Goal: Obtain resource: Download file/media

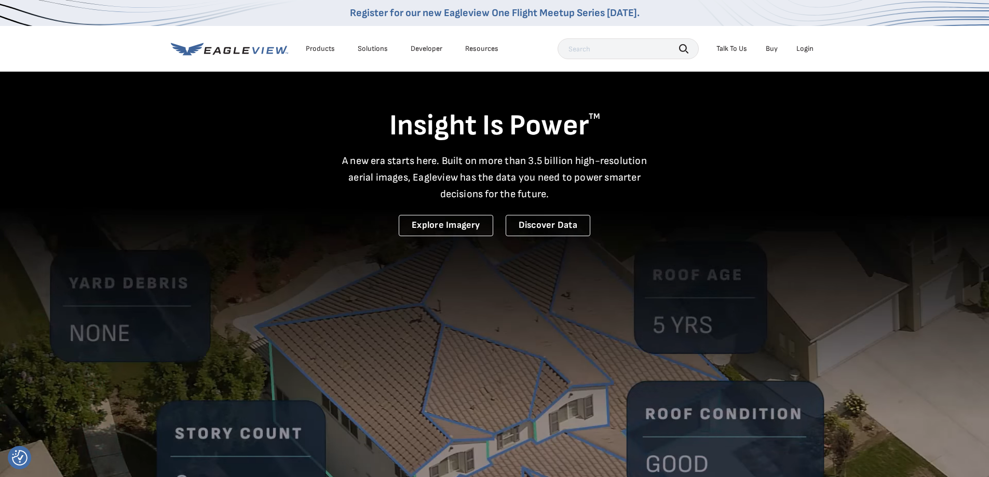
click at [800, 47] on div "Login" at bounding box center [805, 48] width 17 height 9
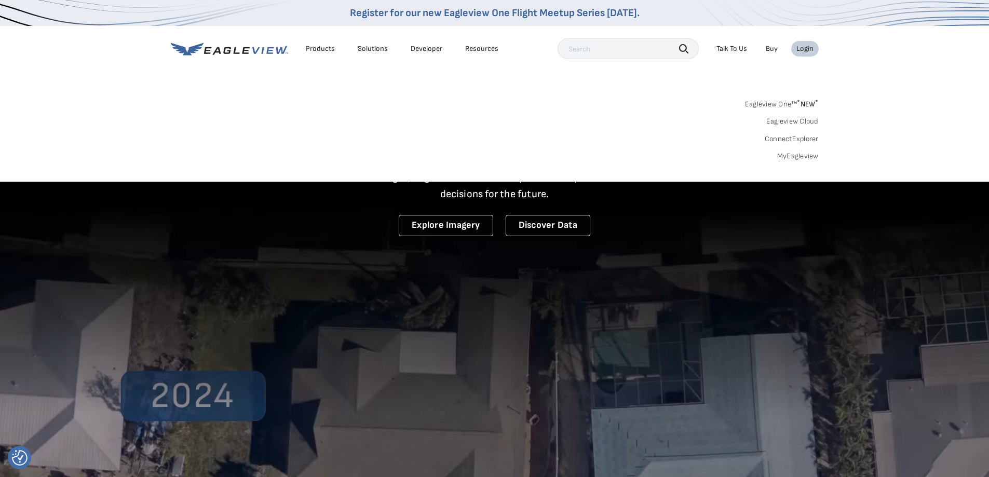
click at [794, 158] on link "MyEagleview" at bounding box center [798, 156] width 42 height 9
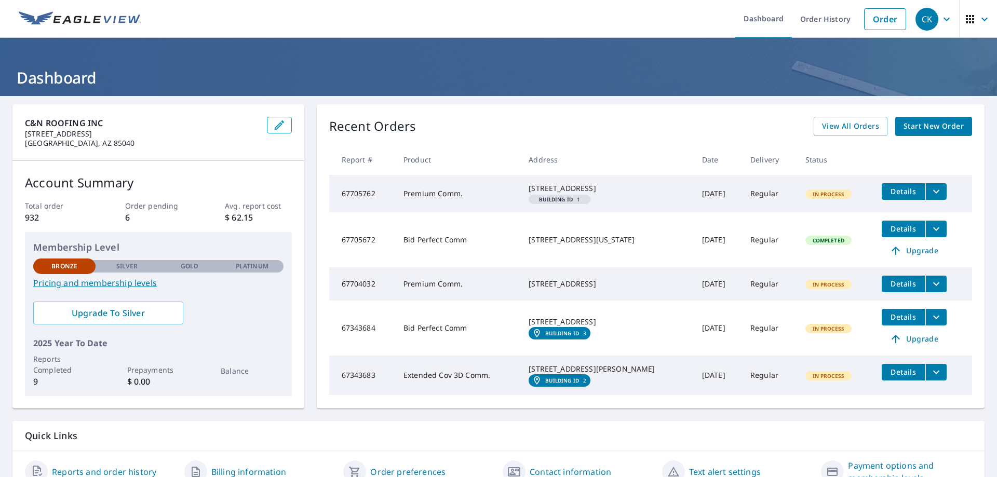
click at [933, 191] on icon "filesDropdownBtn-67705762" at bounding box center [936, 192] width 6 height 4
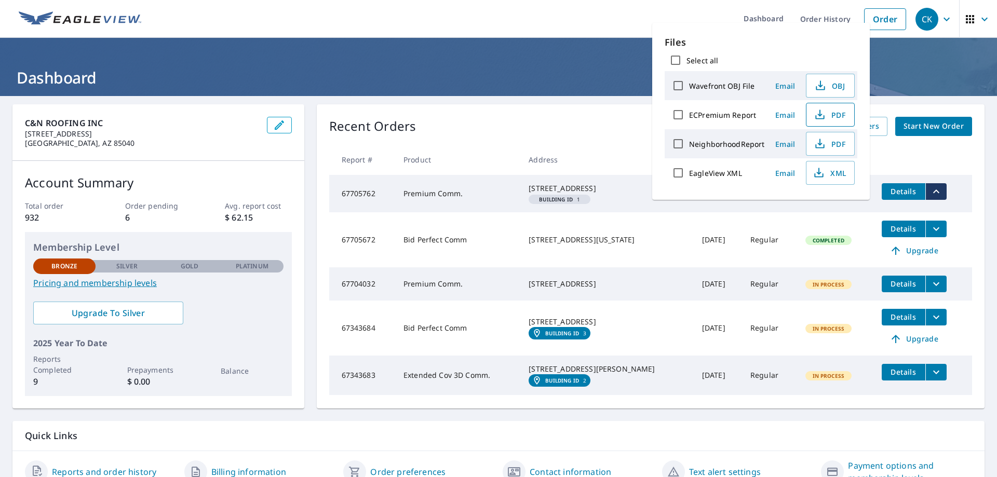
click at [839, 113] on span "PDF" at bounding box center [829, 115] width 33 height 12
click at [734, 119] on label "ECPremium Report" at bounding box center [722, 115] width 67 height 10
click at [689, 119] on input "ECPremium Report" at bounding box center [678, 115] width 22 height 22
checkbox input "true"
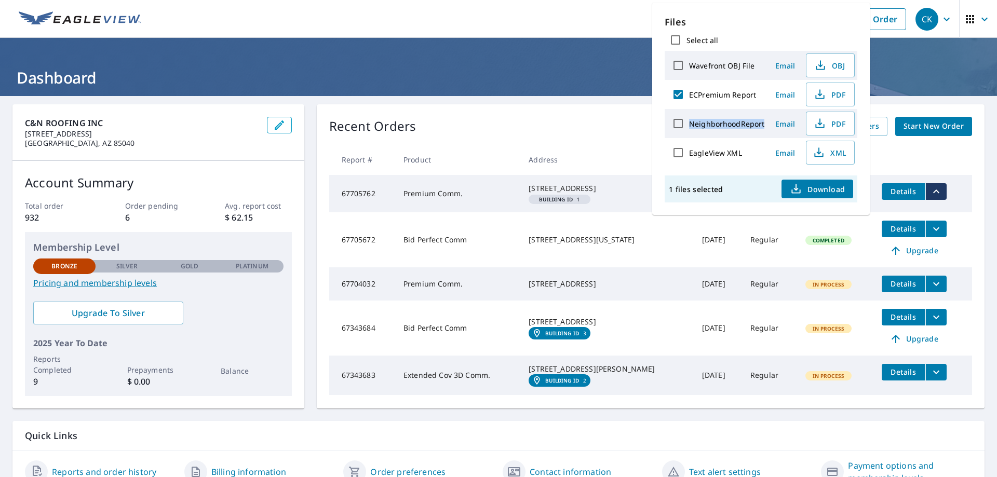
click at [734, 119] on label "NeighborhoodReport" at bounding box center [726, 124] width 75 height 10
click at [689, 119] on input "NeighborhoodReport" at bounding box center [678, 124] width 22 height 22
click at [734, 119] on label "NeighborhoodReport" at bounding box center [726, 124] width 75 height 10
click at [689, 119] on input "NeighborhoodReport" at bounding box center [678, 124] width 22 height 22
checkbox input "false"
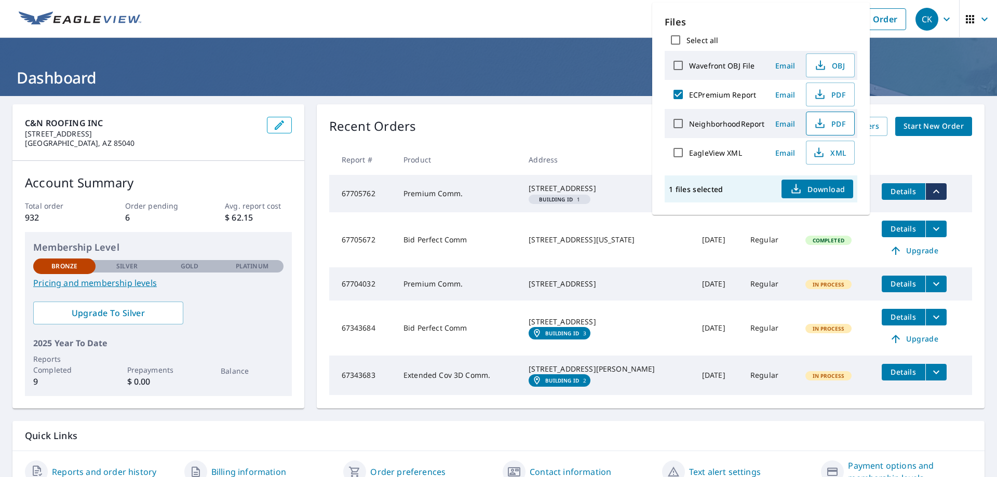
click at [833, 124] on span "PDF" at bounding box center [829, 123] width 33 height 12
click at [823, 128] on icon "button" at bounding box center [819, 126] width 9 height 4
click at [826, 91] on span "PDF" at bounding box center [829, 94] width 33 height 12
click at [540, 136] on div "Recent Orders View All Orders Start New Order" at bounding box center [650, 126] width 643 height 19
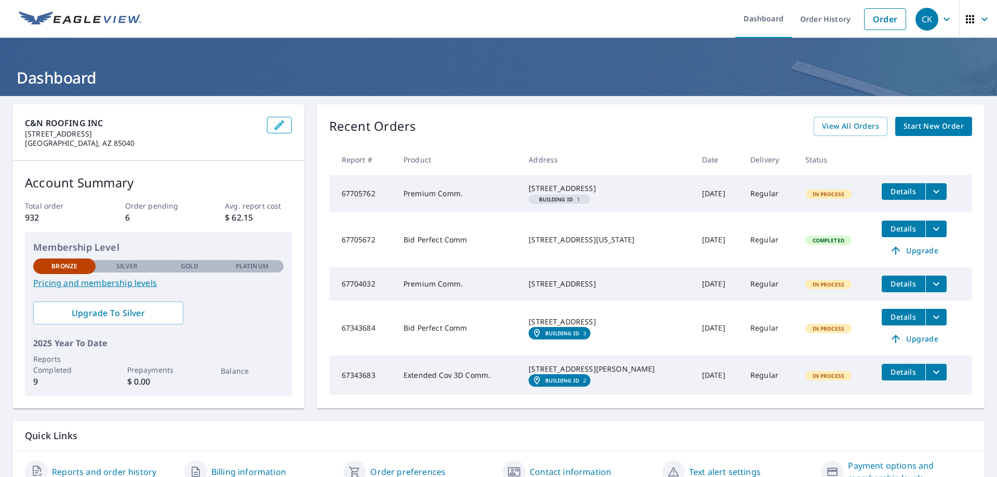
click at [930, 235] on icon "filesDropdownBtn-67705672" at bounding box center [936, 229] width 12 height 12
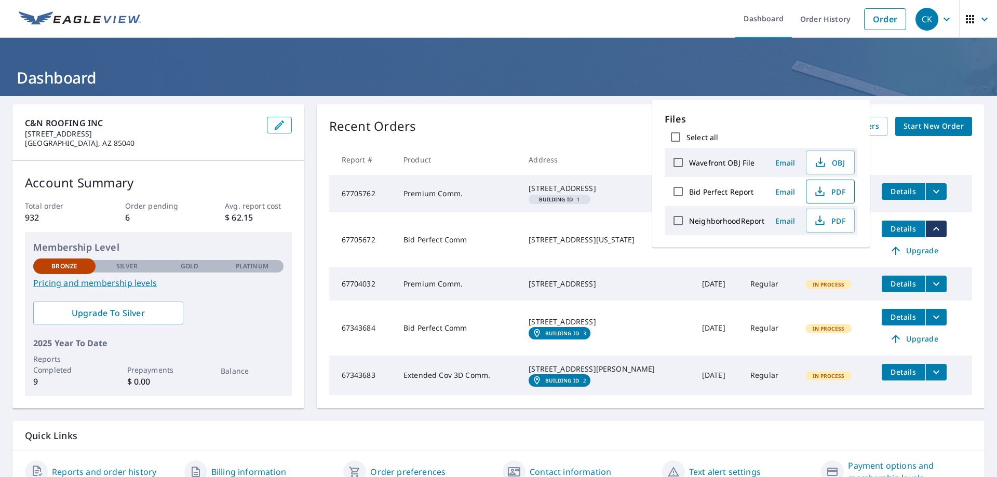
click at [826, 193] on span "PDF" at bounding box center [829, 191] width 33 height 12
click at [523, 143] on div "Recent Orders View All Orders Start New Order Report # Product Address Date Del…" at bounding box center [651, 256] width 668 height 304
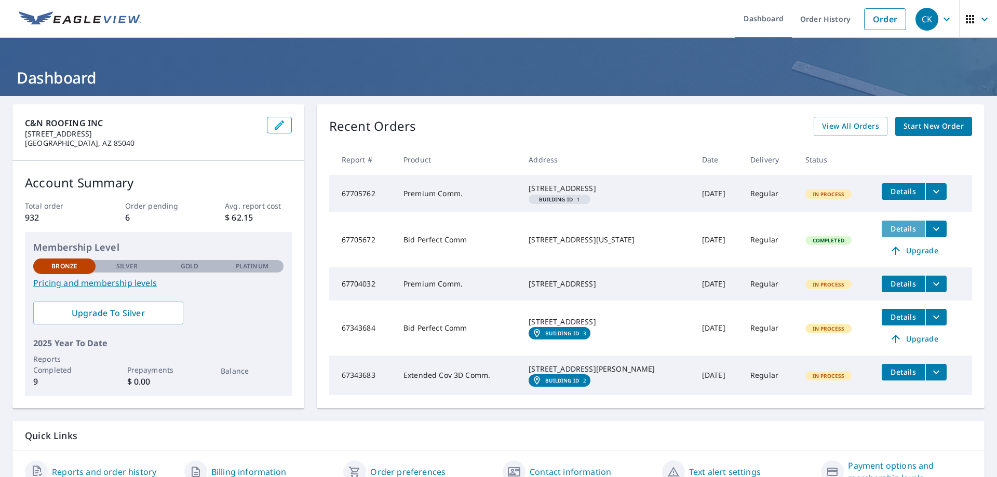
click at [897, 234] on span "Details" at bounding box center [903, 229] width 31 height 10
click at [930, 188] on icon "filesDropdownBtn-67705762" at bounding box center [936, 191] width 12 height 12
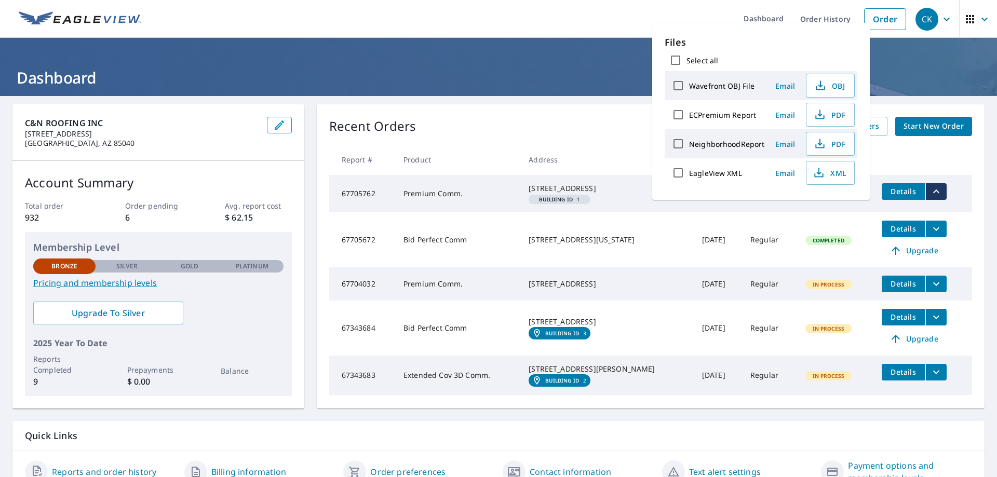
click at [786, 117] on span "Email" at bounding box center [785, 115] width 25 height 10
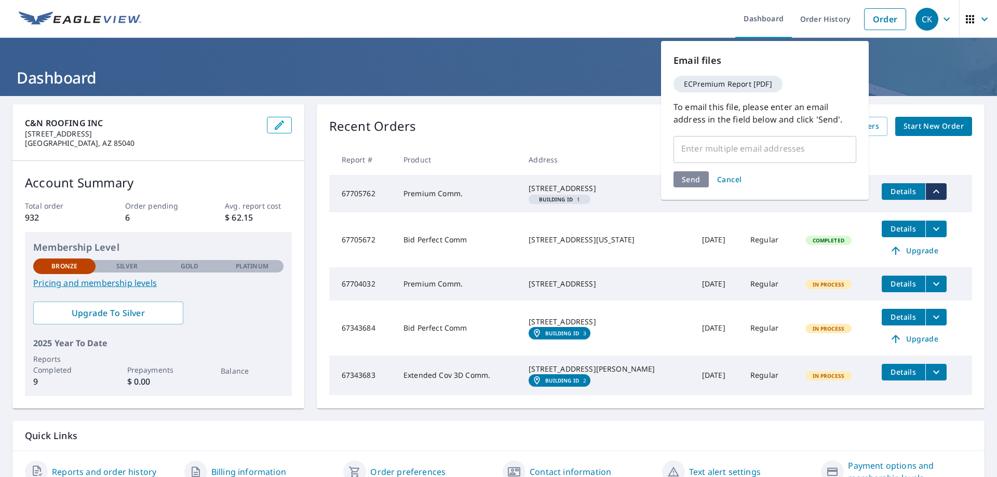
click at [734, 154] on input "text" at bounding box center [757, 149] width 158 height 20
type input "sales@cnroofing.com"
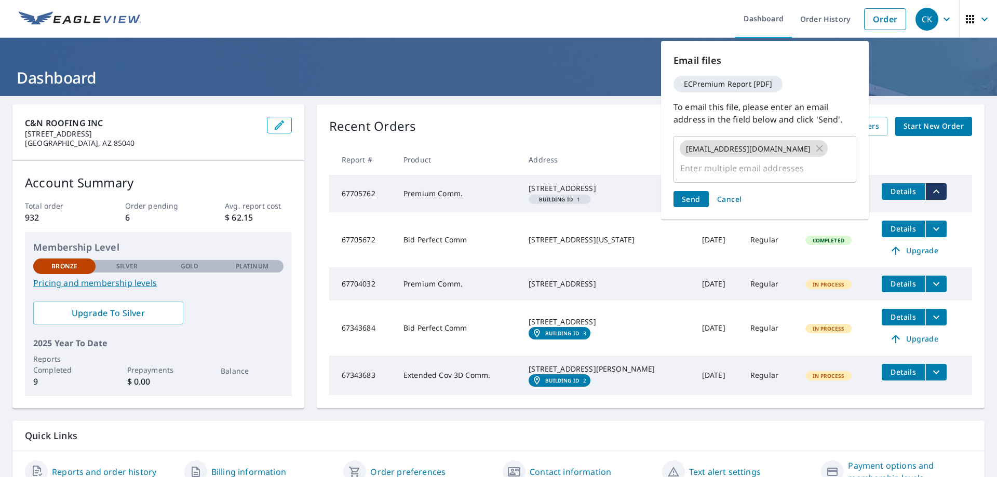
click at [700, 191] on div "Send Cancel" at bounding box center [765, 199] width 183 height 16
click at [696, 194] on span "Send" at bounding box center [691, 199] width 19 height 10
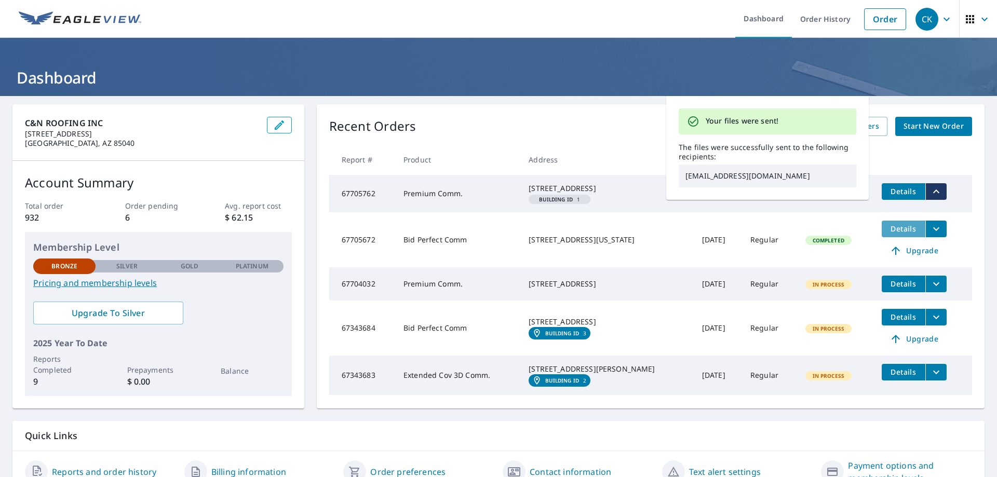
click at [898, 234] on span "Details" at bounding box center [903, 229] width 31 height 10
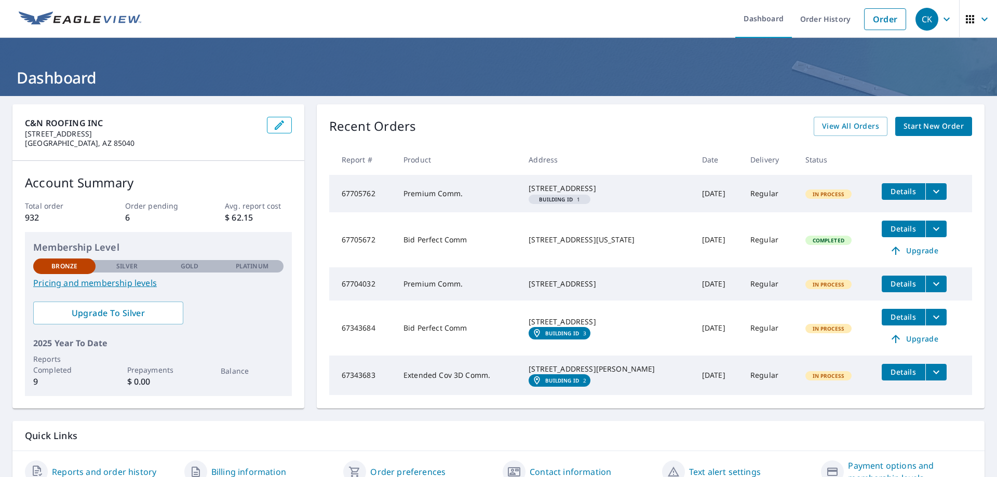
click at [930, 235] on icon "filesDropdownBtn-67705672" at bounding box center [936, 229] width 12 height 12
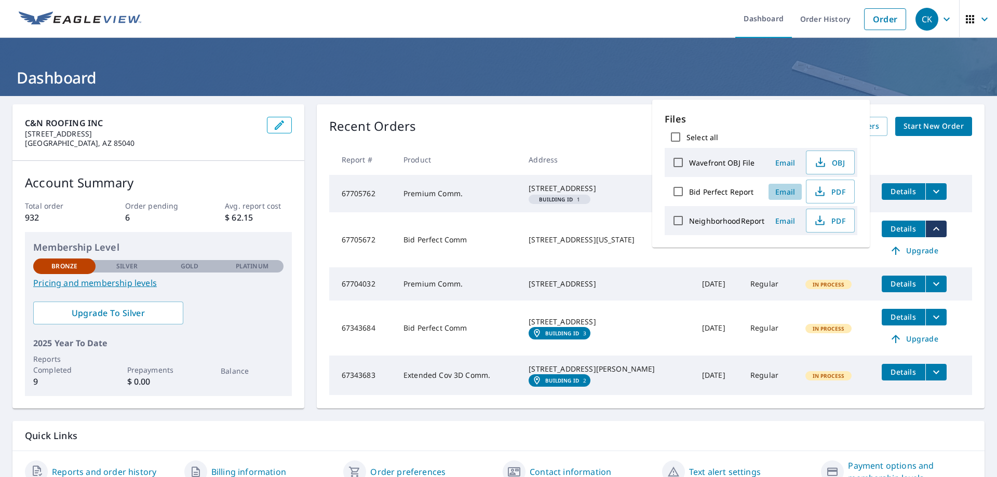
click at [787, 194] on span "Email" at bounding box center [785, 192] width 25 height 10
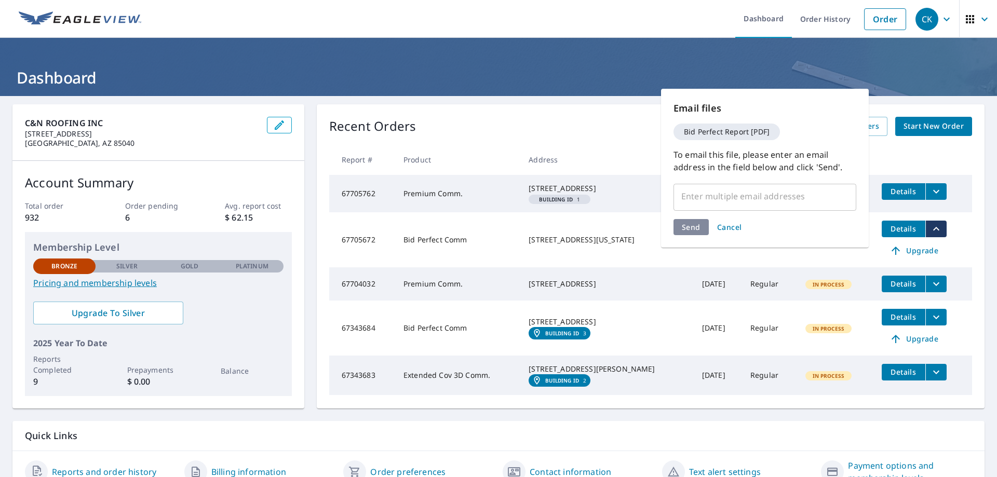
click at [760, 195] on input "text" at bounding box center [757, 196] width 158 height 20
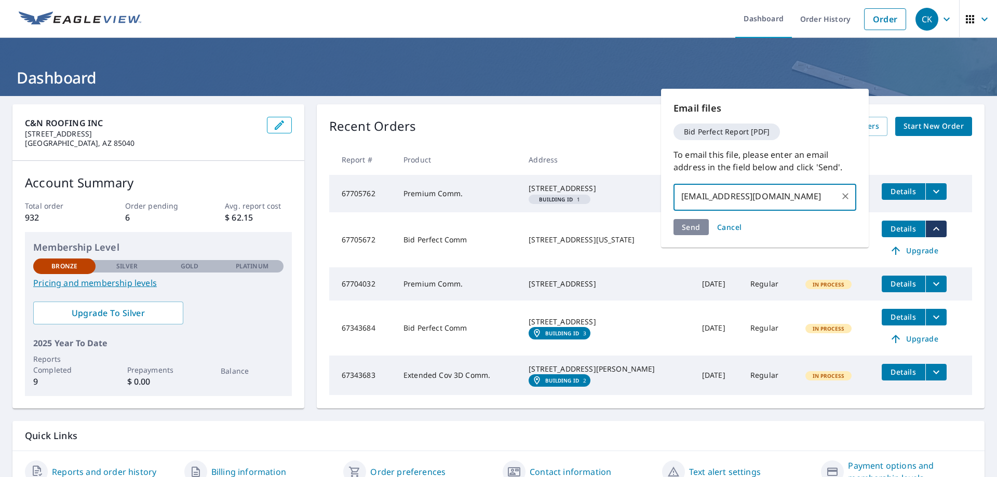
type input "sales@cnroofing.com"
click at [697, 233] on div "Send Cancel" at bounding box center [765, 227] width 183 height 16
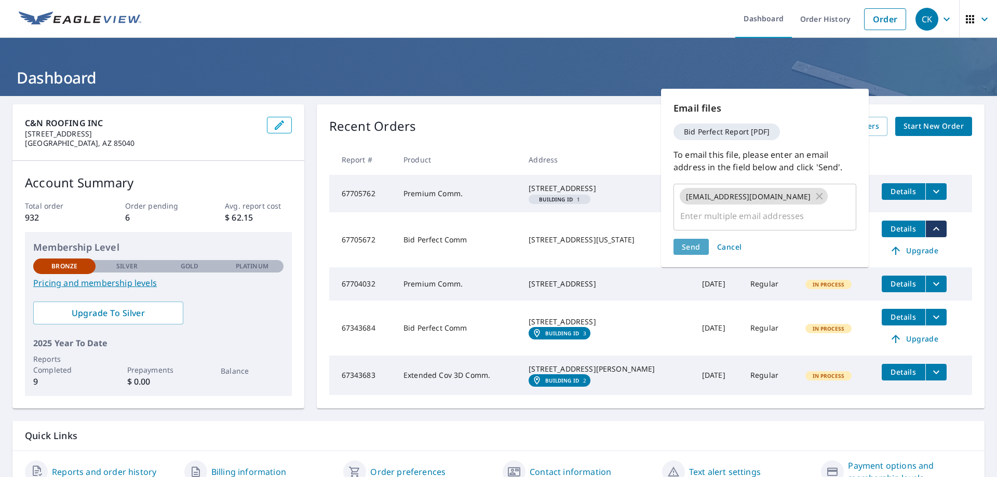
click at [696, 242] on span "Send" at bounding box center [691, 247] width 19 height 10
